Goal: Navigation & Orientation: Find specific page/section

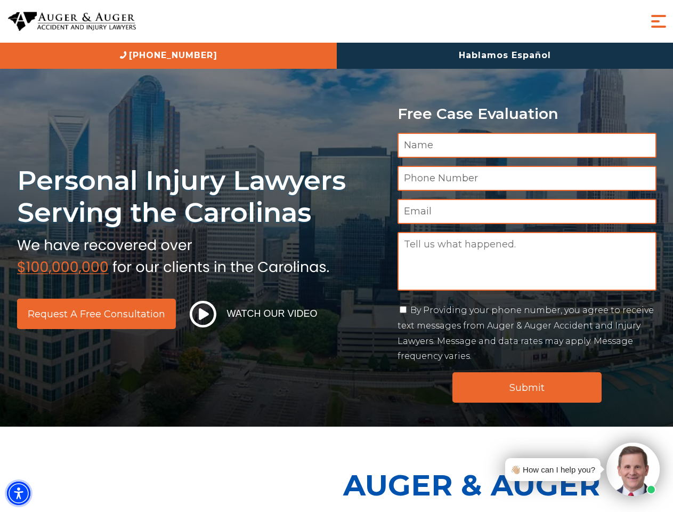
click at [19, 493] on img "Accessibility Menu" at bounding box center [18, 492] width 23 height 23
